Goal: Transaction & Acquisition: Obtain resource

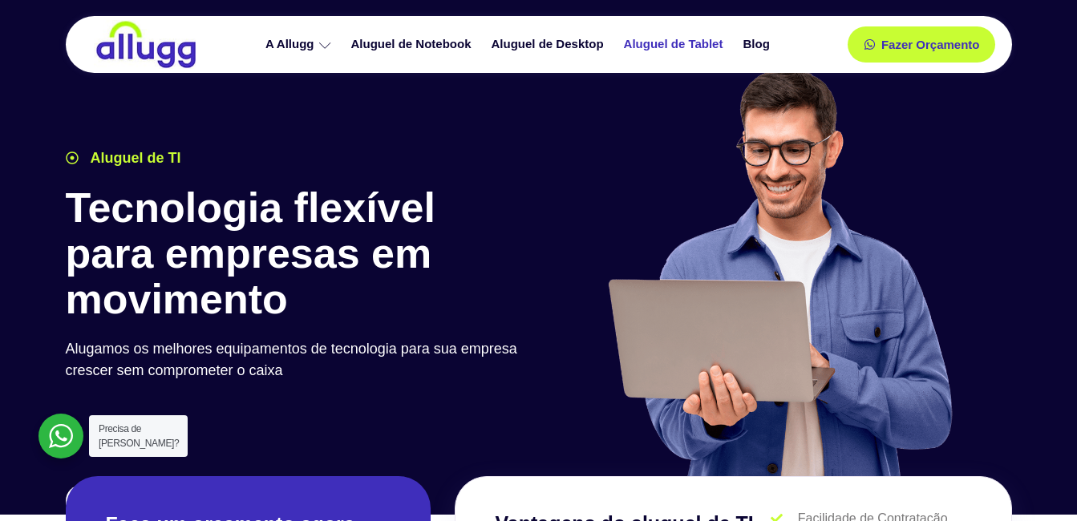
click at [695, 38] on link "Aluguel de Tablet" at bounding box center [675, 44] width 119 height 28
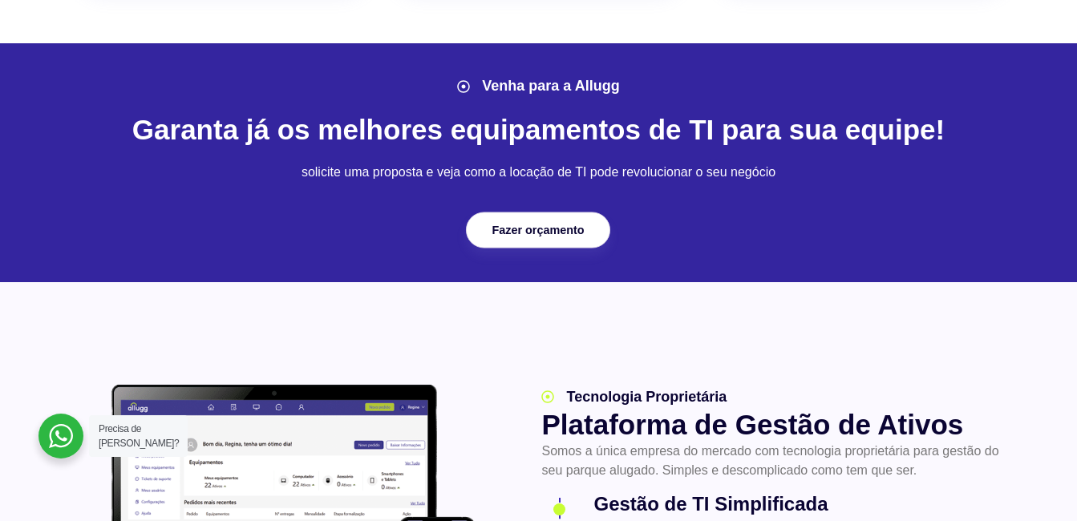
click at [571, 232] on span "Fazer orçamento" at bounding box center [538, 230] width 92 height 11
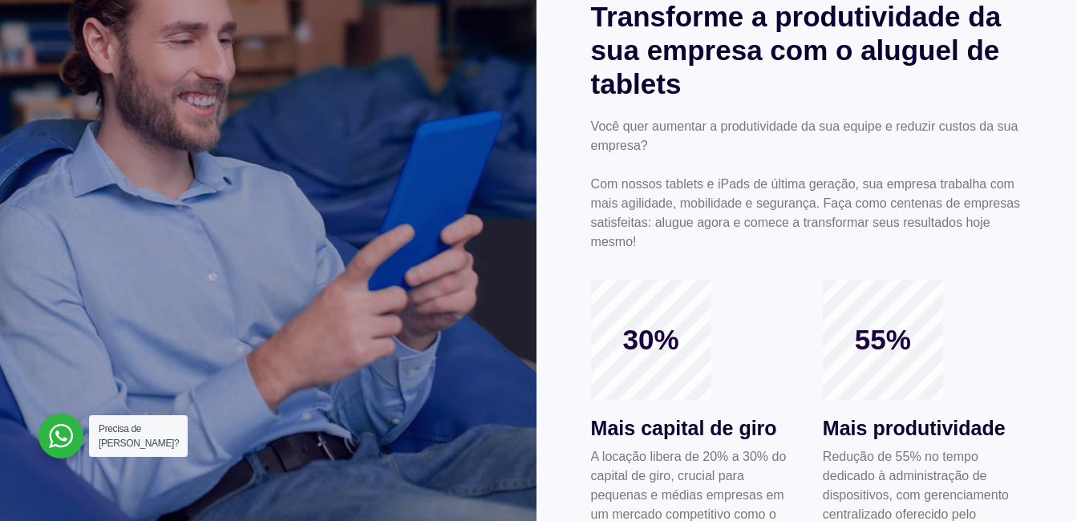
scroll to position [481, 0]
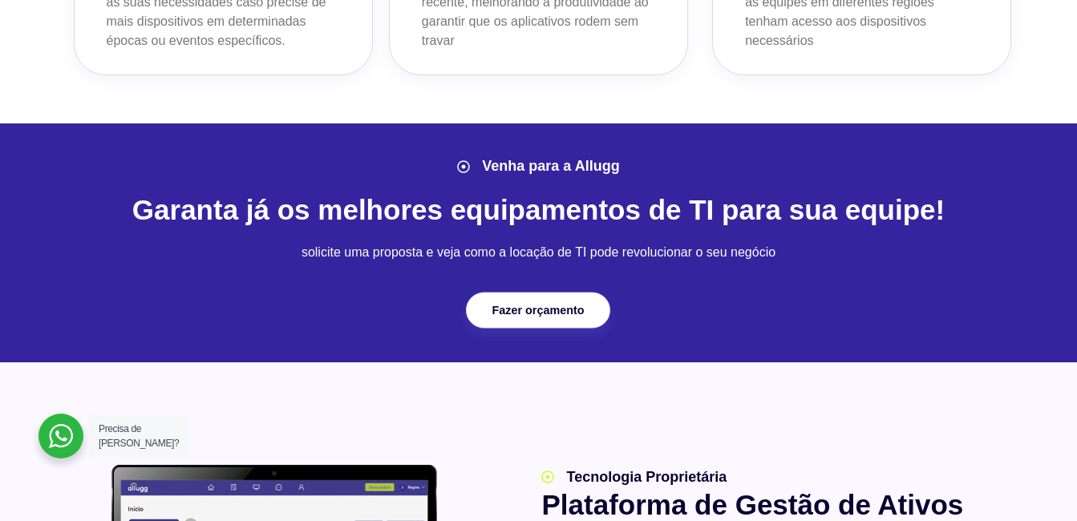
click at [547, 301] on link "Fazer orçamento" at bounding box center [538, 310] width 144 height 36
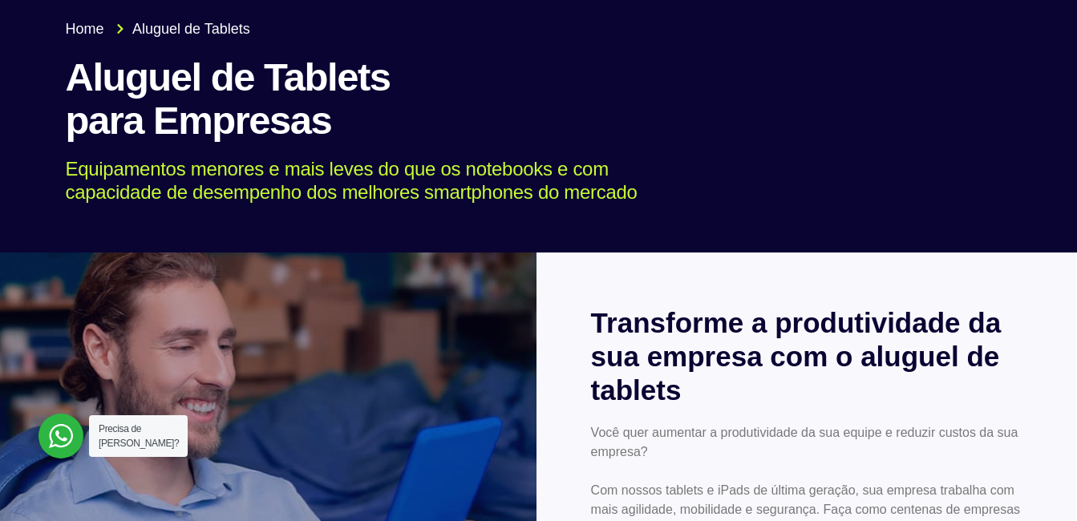
scroll to position [0, 0]
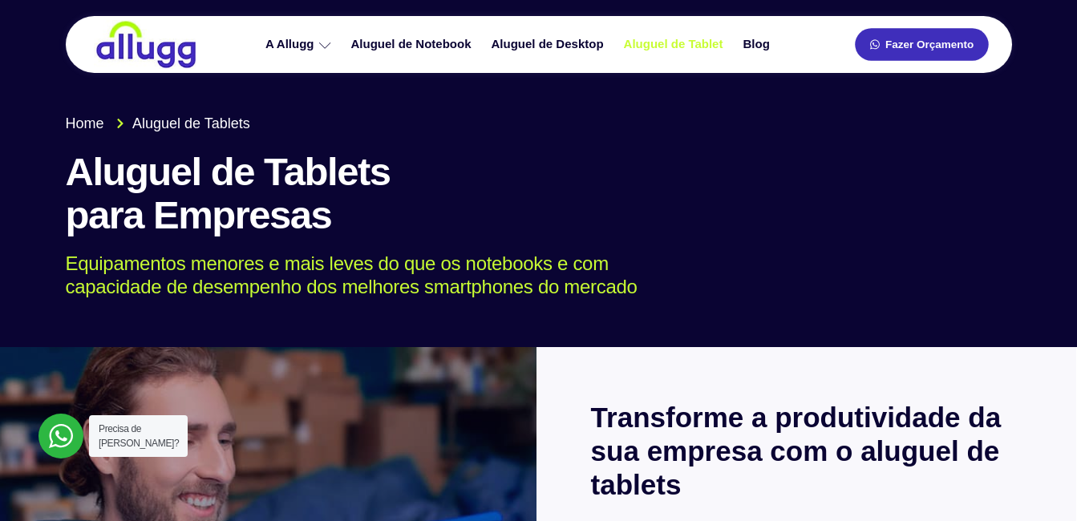
click at [874, 58] on link "Fazer Orçamento" at bounding box center [921, 44] width 133 height 33
